Goal: Task Accomplishment & Management: Manage account settings

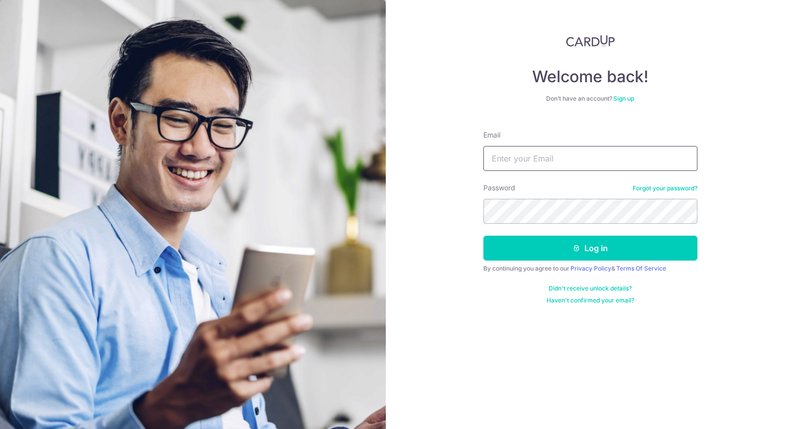
click at [554, 160] on input "Email" at bounding box center [591, 158] width 214 height 25
type input "[EMAIL_ADDRESS][DOMAIN_NAME]"
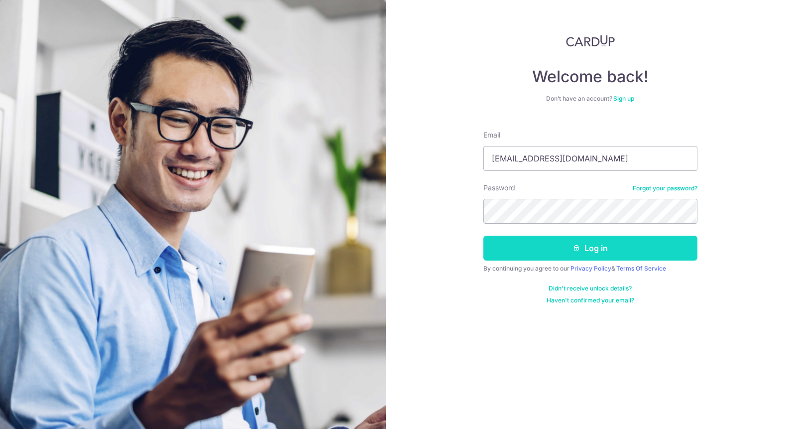
click at [624, 255] on button "Log in" at bounding box center [591, 248] width 214 height 25
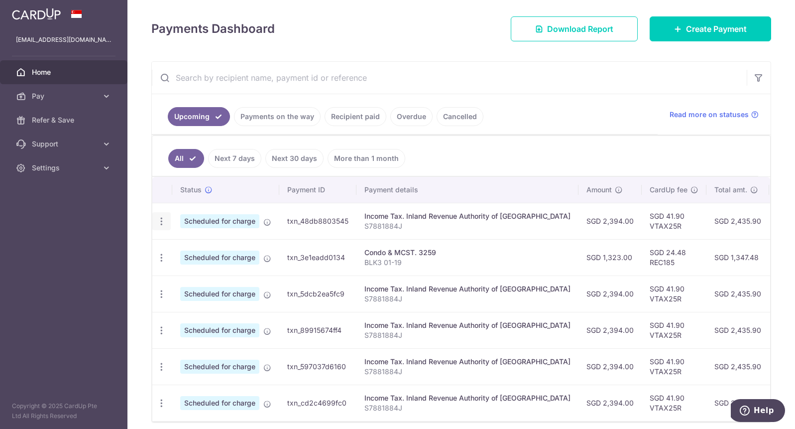
click at [160, 219] on icon "button" at bounding box center [161, 221] width 10 height 10
click at [559, 115] on ul "Upcoming Payments on the way Recipient paid Overdue Cancelled" at bounding box center [405, 114] width 506 height 40
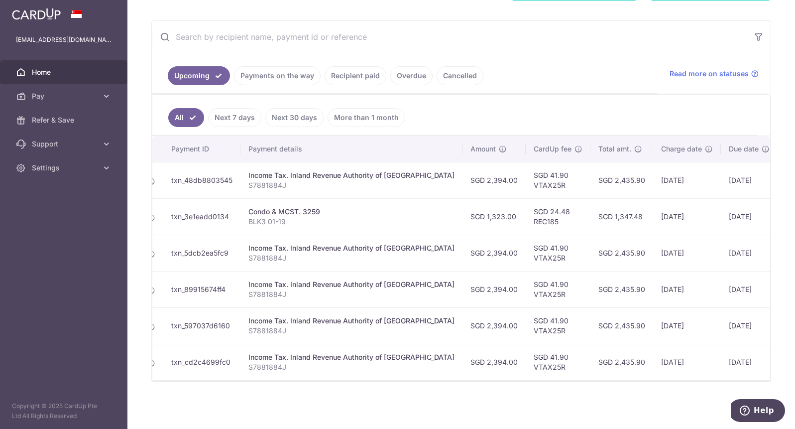
scroll to position [0, 118]
drag, startPoint x: 434, startPoint y: 179, endPoint x: 532, endPoint y: 190, distance: 98.7
click at [532, 190] on tr "Update payment Cancel payment Scheduled for charge txn_48db8803545 Income Tax. …" at bounding box center [442, 180] width 817 height 36
copy tr "SGD 2,394.00 SGD 41.90 VTAX25R"
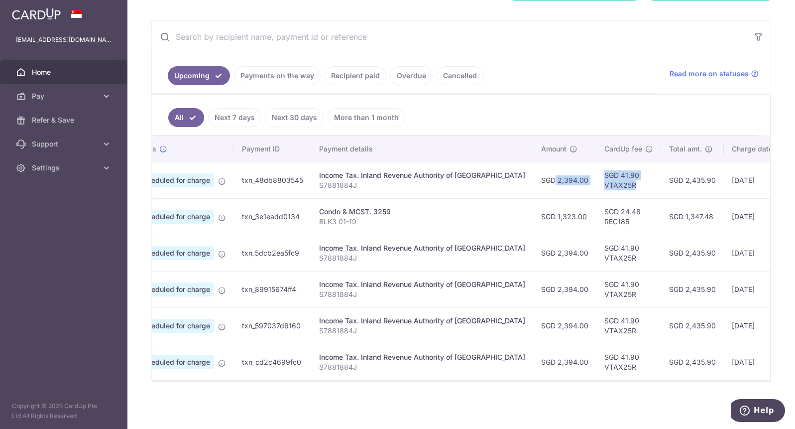
scroll to position [0, 44]
drag, startPoint x: 633, startPoint y: 179, endPoint x: 669, endPoint y: 183, distance: 36.0
click at [684, 180] on td "SGD 2,435.90" at bounding box center [693, 180] width 63 height 36
copy td "SGD 2,435.90"
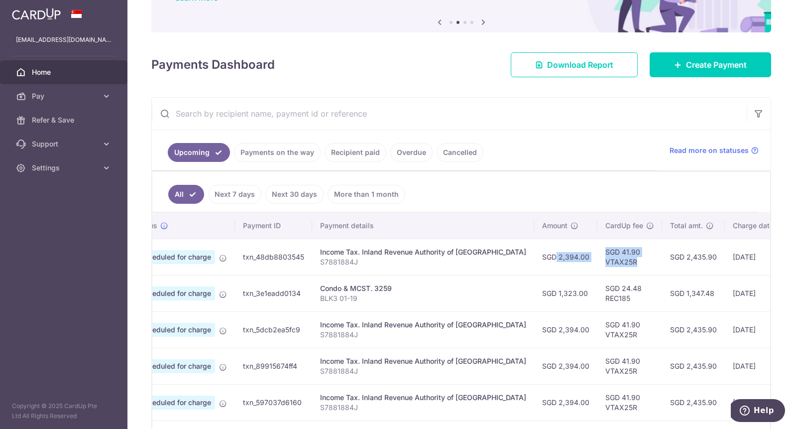
scroll to position [0, 0]
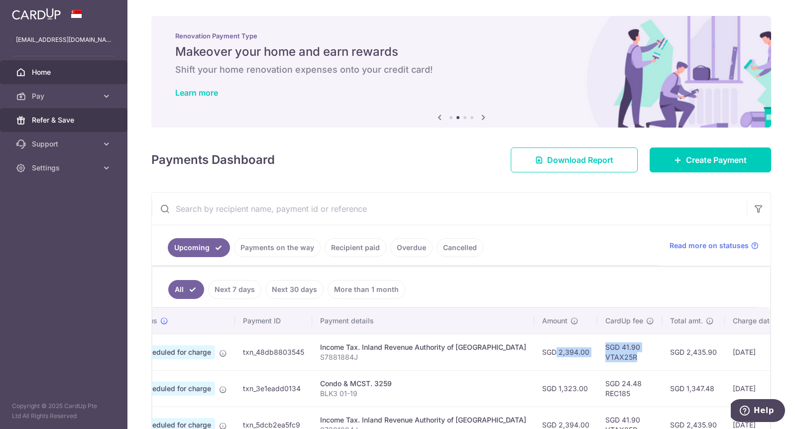
click at [44, 119] on span "Refer & Save" at bounding box center [65, 120] width 66 height 10
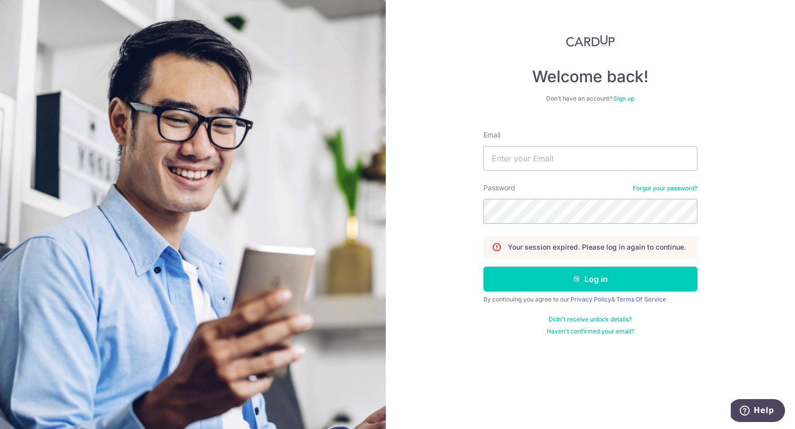
click at [577, 76] on h4 "Welcome back!" at bounding box center [591, 77] width 214 height 20
click at [568, 87] on div "Welcome back! Don’t have an account? Sign up Email Password Forgot your passwor…" at bounding box center [591, 185] width 214 height 300
click at [593, 26] on div "Welcome back! Don’t have an account? Sign up Email Password Forgot your passwor…" at bounding box center [591, 214] width 410 height 429
click at [573, 48] on div "Welcome back! Don’t have an account? Sign up Email Password Forgot your passwor…" at bounding box center [591, 185] width 214 height 300
click at [584, 107] on div "Welcome back! Don’t have an account? Sign up Email Password Forgot your passwor…" at bounding box center [591, 185] width 214 height 300
